Goal: Find specific page/section: Find specific page/section

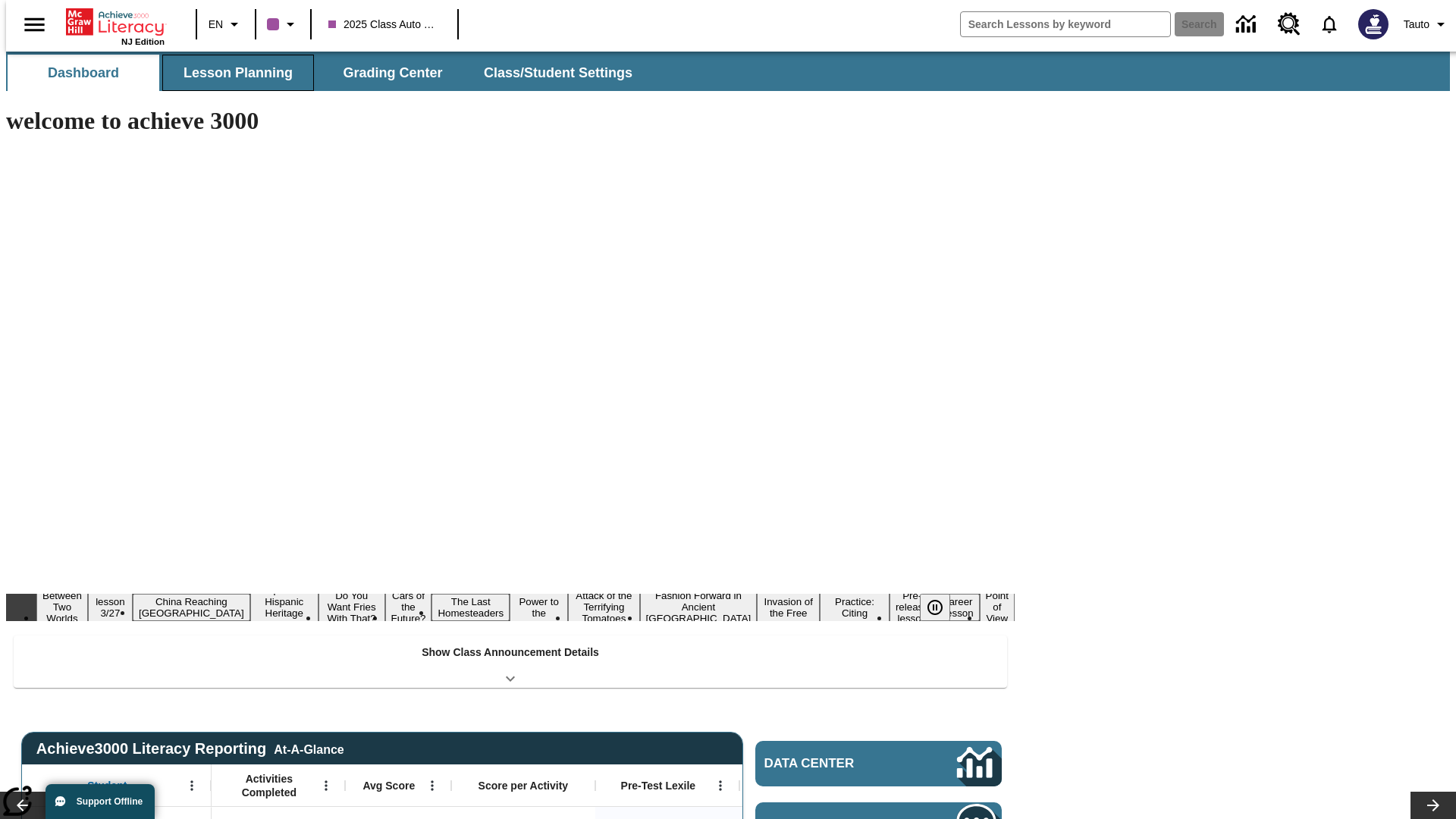
click at [232, 73] on span "Lesson Planning" at bounding box center [238, 73] width 109 height 17
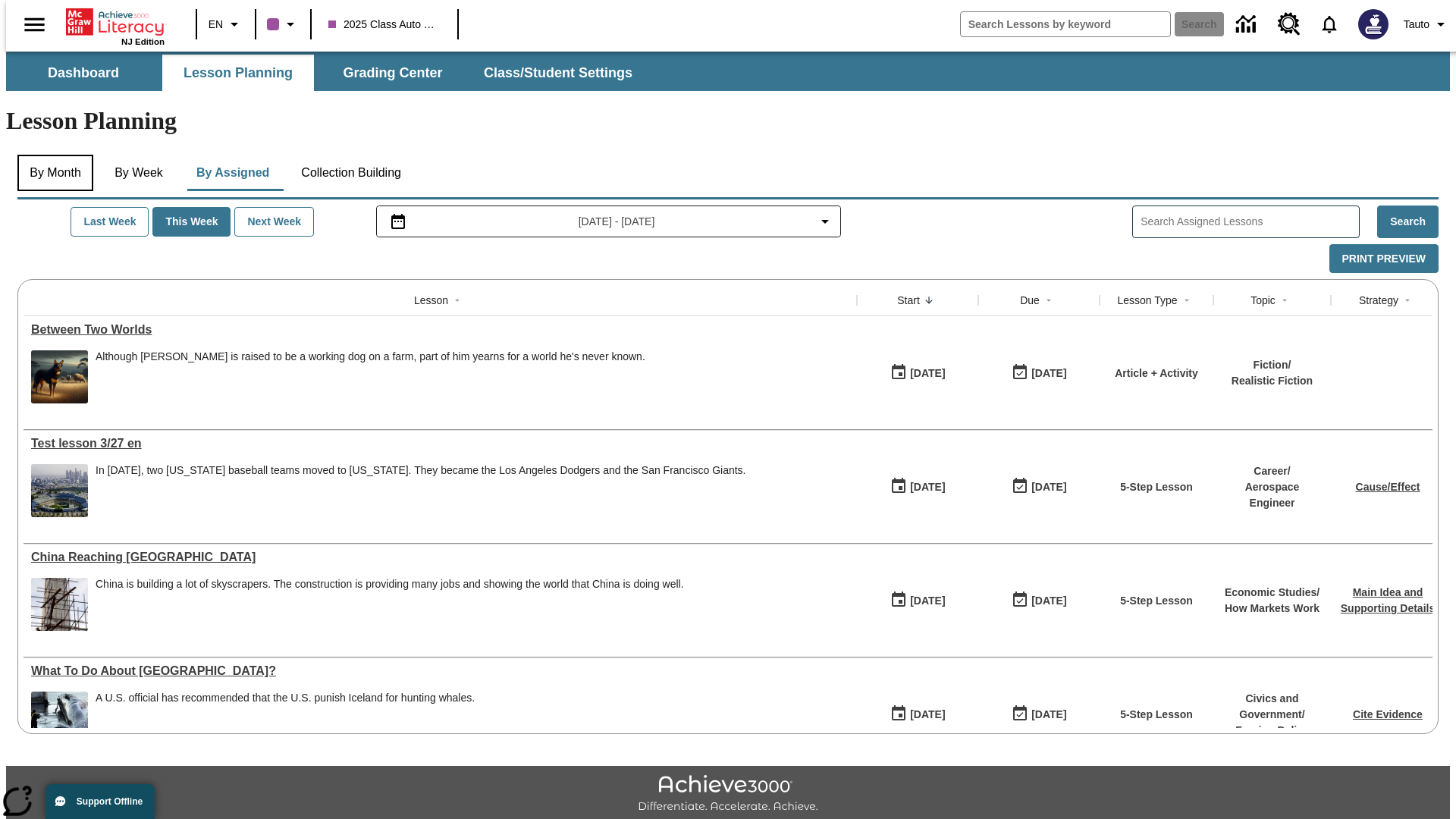
click at [51, 155] on button "By Month" at bounding box center [56, 173] width 76 height 37
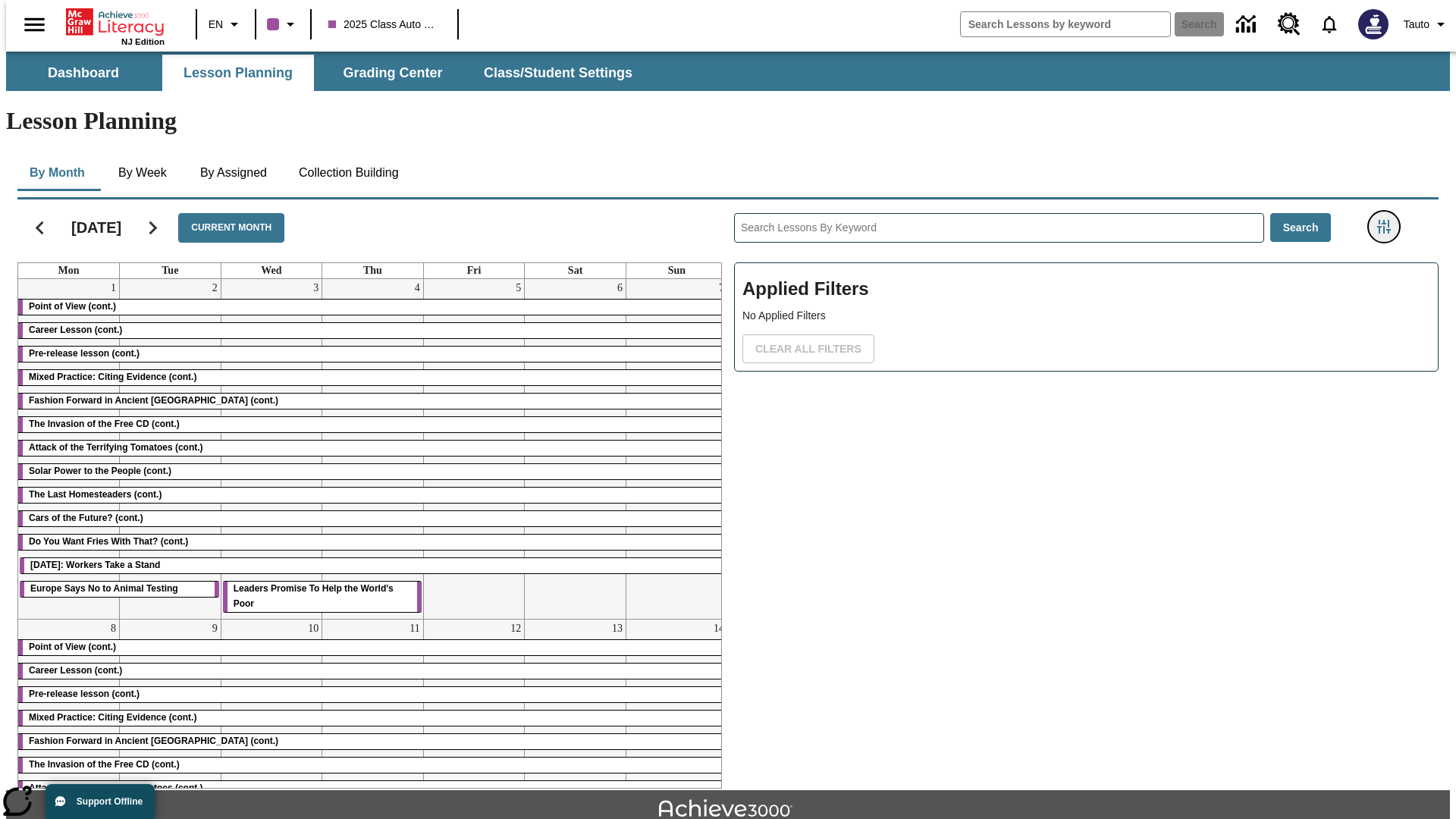
click at [1389, 220] on icon "Filters Side menu" at bounding box center [1384, 226] width 13 height 13
